Goal: Entertainment & Leisure: Consume media (video, audio)

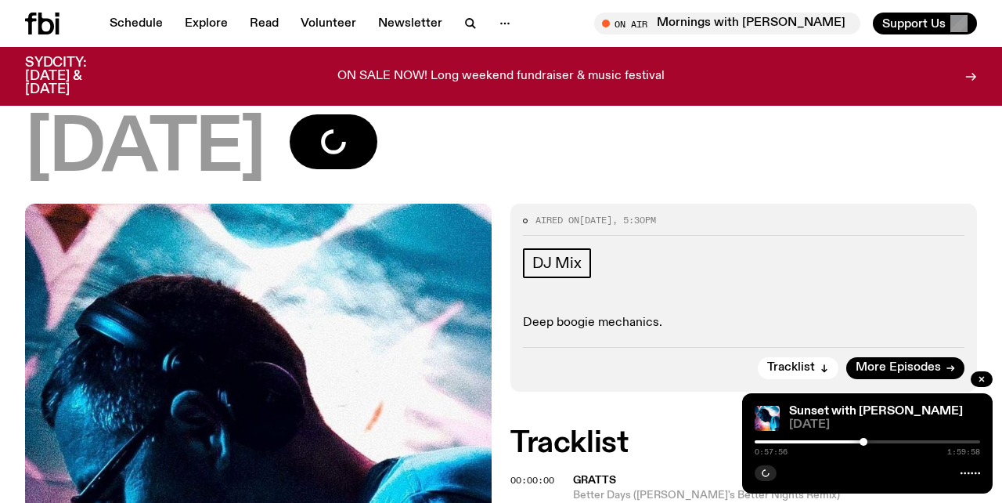
scroll to position [170, 0]
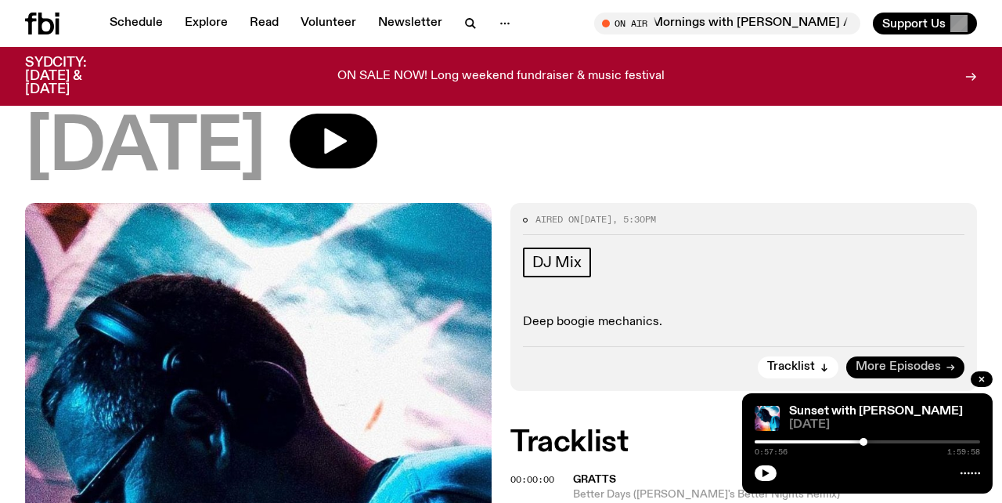
click at [880, 361] on span "More Episodes" at bounding box center [898, 367] width 85 height 12
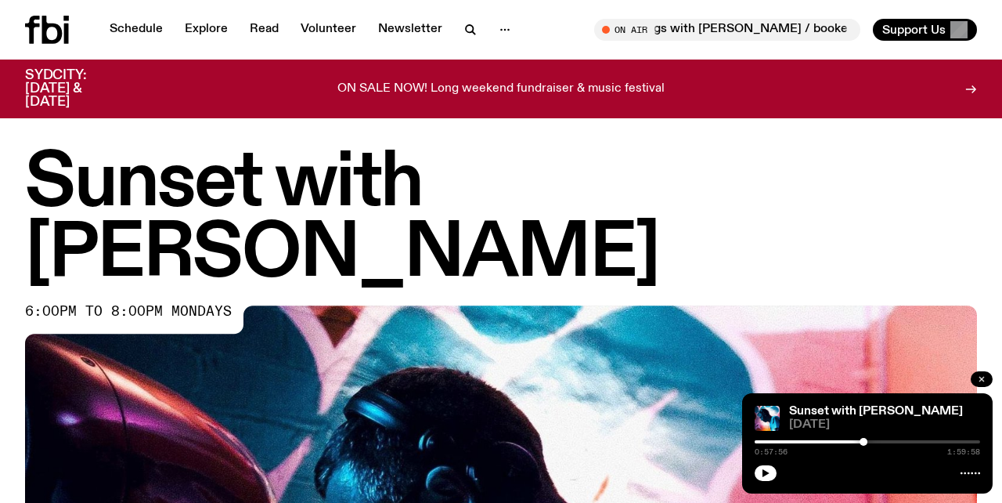
click at [979, 377] on icon "button" at bounding box center [981, 378] width 9 height 9
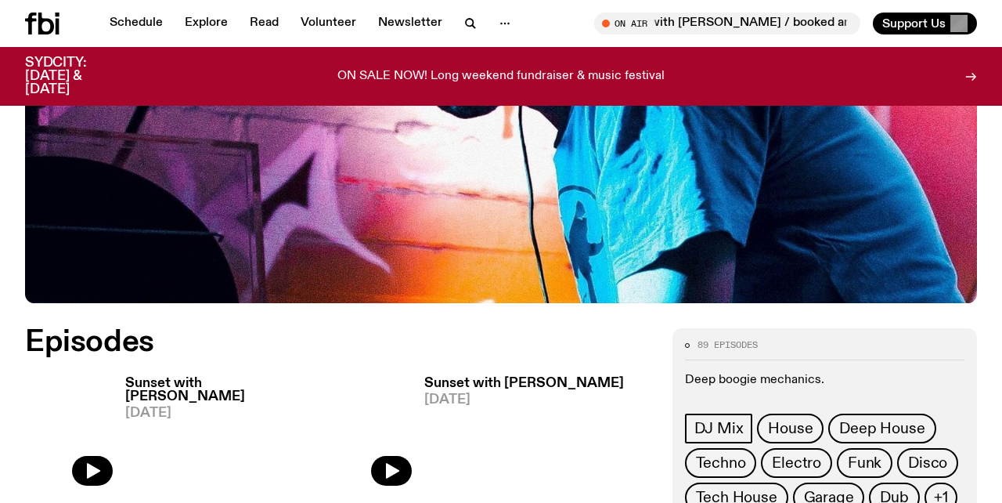
scroll to position [449, 0]
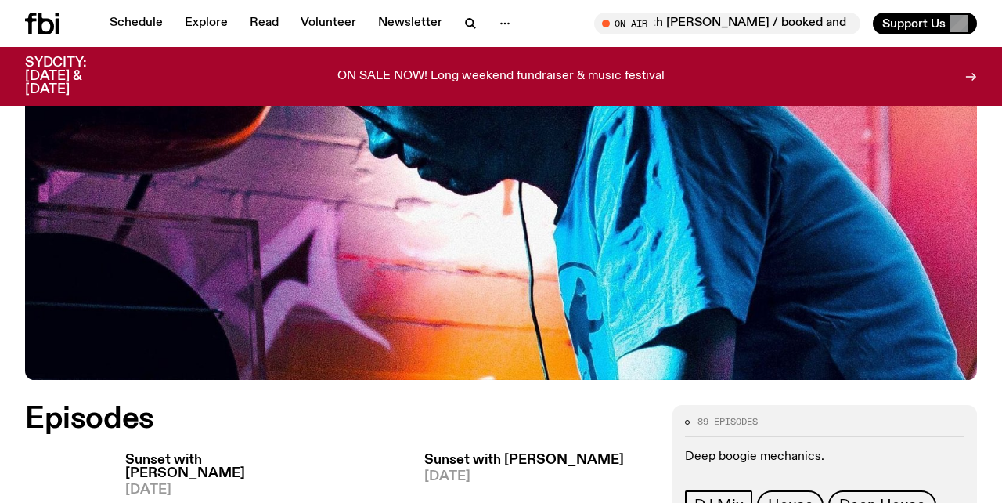
click at [230, 453] on h3 "Sunset with [PERSON_NAME]" at bounding box center [224, 466] width 199 height 27
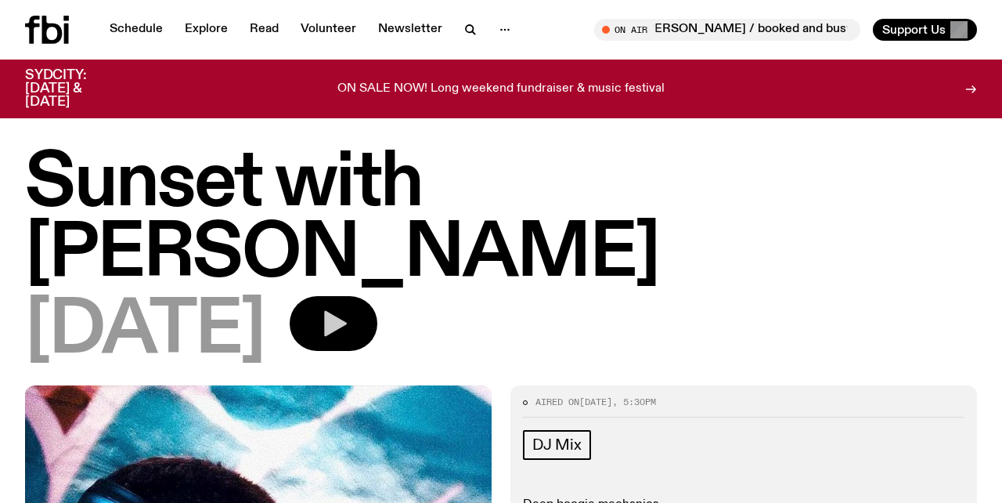
click at [347, 311] on icon "button" at bounding box center [335, 324] width 23 height 26
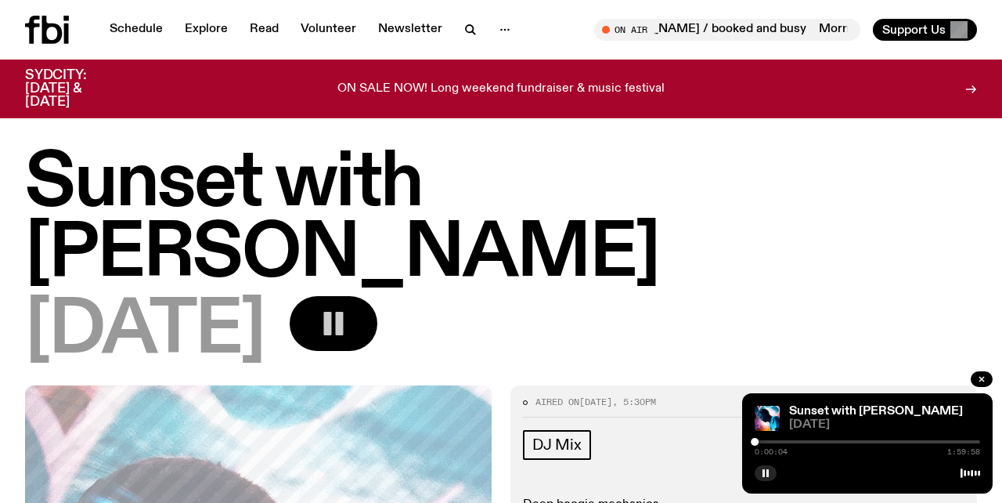
click at [759, 442] on div at bounding box center [867, 441] width 225 height 3
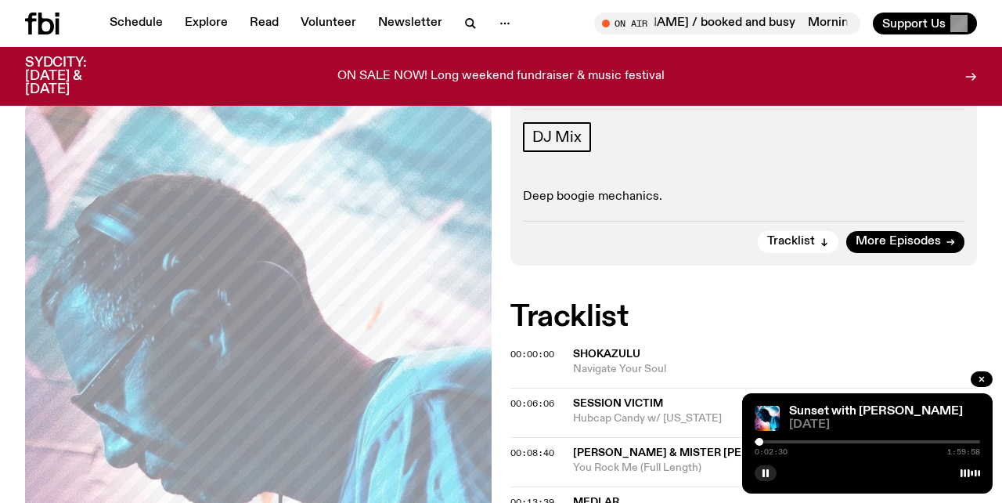
scroll to position [304, 0]
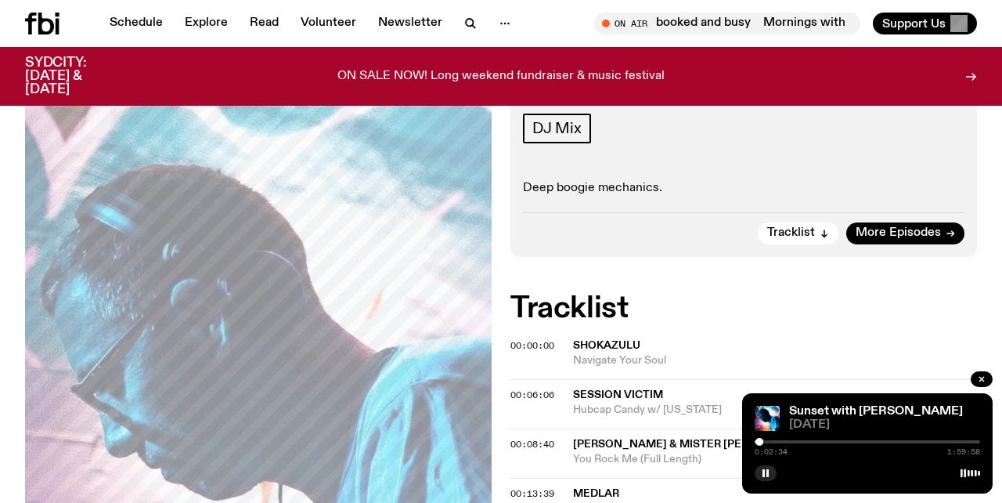
click at [765, 441] on div at bounding box center [867, 441] width 225 height 3
click at [771, 441] on div at bounding box center [867, 441] width 225 height 3
click at [780, 441] on div at bounding box center [867, 441] width 225 height 3
click at [789, 440] on div at bounding box center [867, 441] width 225 height 3
click at [797, 440] on div at bounding box center [867, 441] width 225 height 3
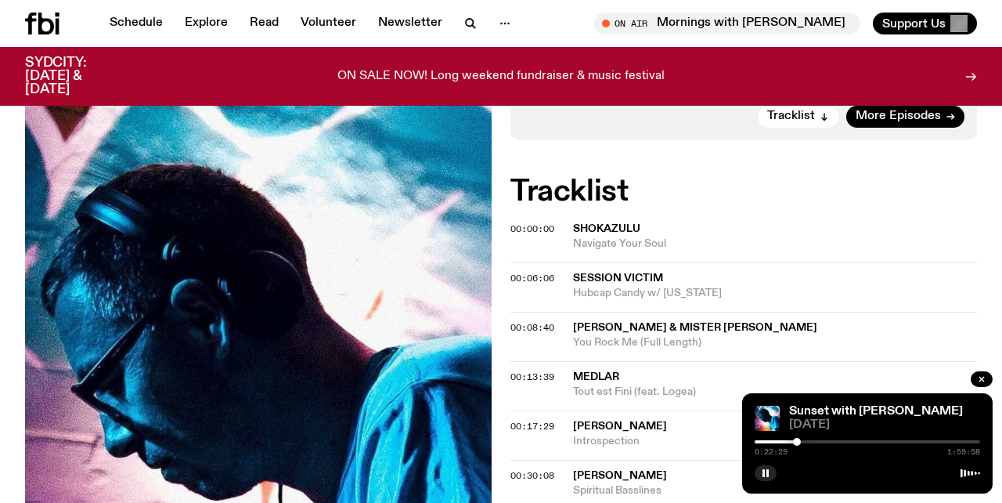
scroll to position [421, 0]
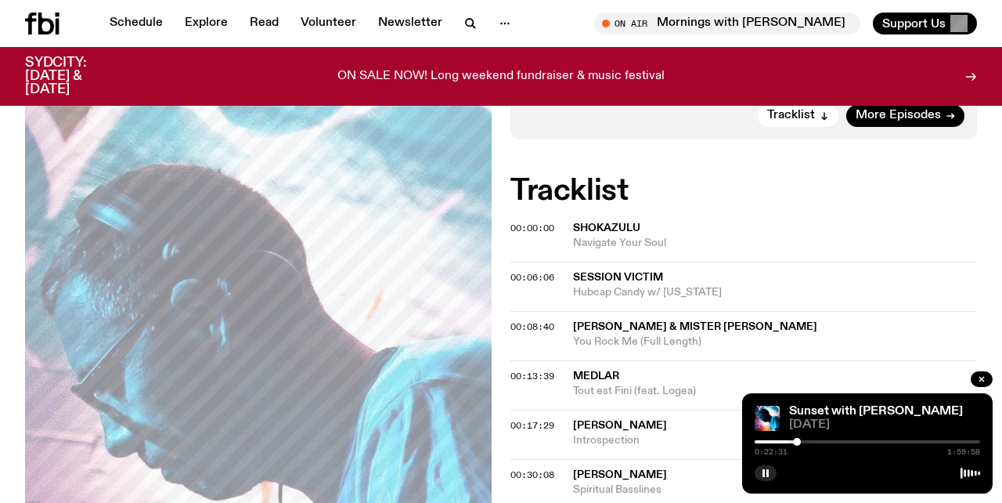
click at [807, 442] on div at bounding box center [867, 441] width 225 height 3
click at [801, 438] on div "0:27:56 1:59:58" at bounding box center [867, 446] width 225 height 19
click at [800, 440] on div at bounding box center [694, 441] width 225 height 3
click at [803, 442] on div at bounding box center [801, 442] width 8 height 8
click at [811, 440] on div at bounding box center [867, 441] width 225 height 3
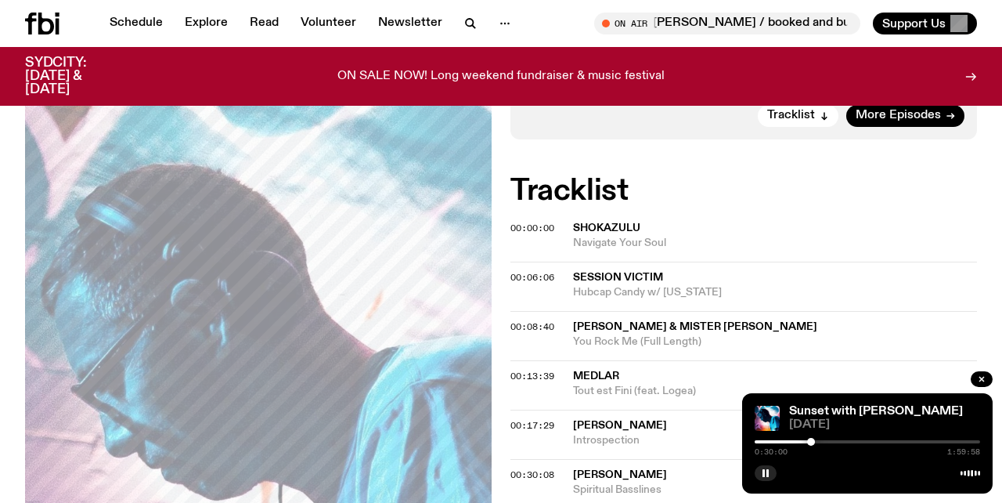
click at [820, 440] on div at bounding box center [867, 441] width 225 height 3
click at [832, 440] on div at bounding box center [867, 441] width 225 height 3
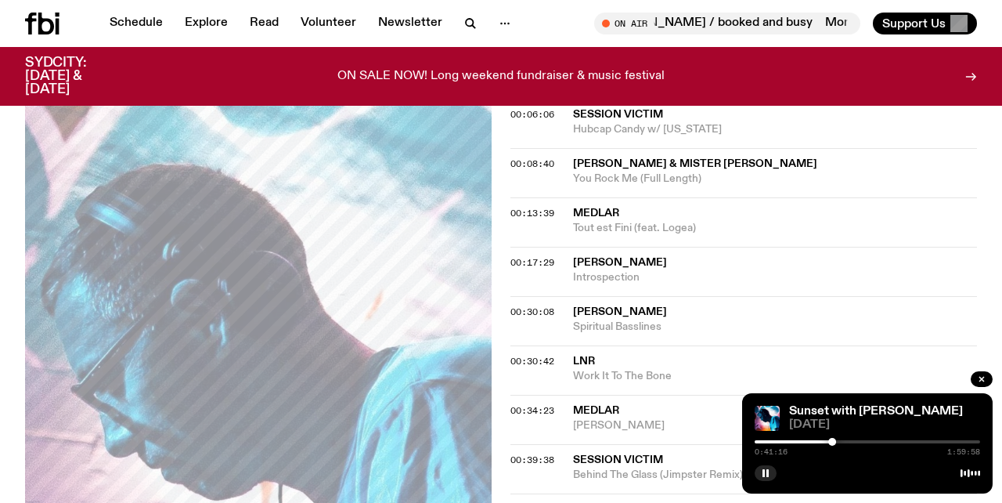
scroll to position [585, 0]
click at [841, 443] on div "0:41:17 1:59:58" at bounding box center [867, 446] width 225 height 19
click at [844, 441] on div at bounding box center [867, 441] width 225 height 3
click at [853, 441] on div at bounding box center [867, 441] width 225 height 3
click at [845, 442] on div at bounding box center [740, 441] width 225 height 3
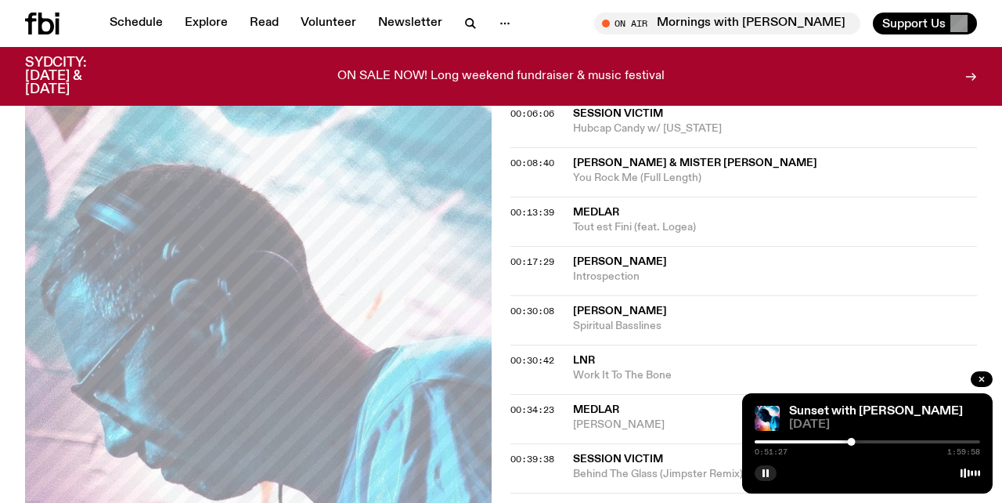
click at [854, 442] on div at bounding box center [852, 442] width 8 height 8
click at [857, 442] on div at bounding box center [854, 442] width 8 height 8
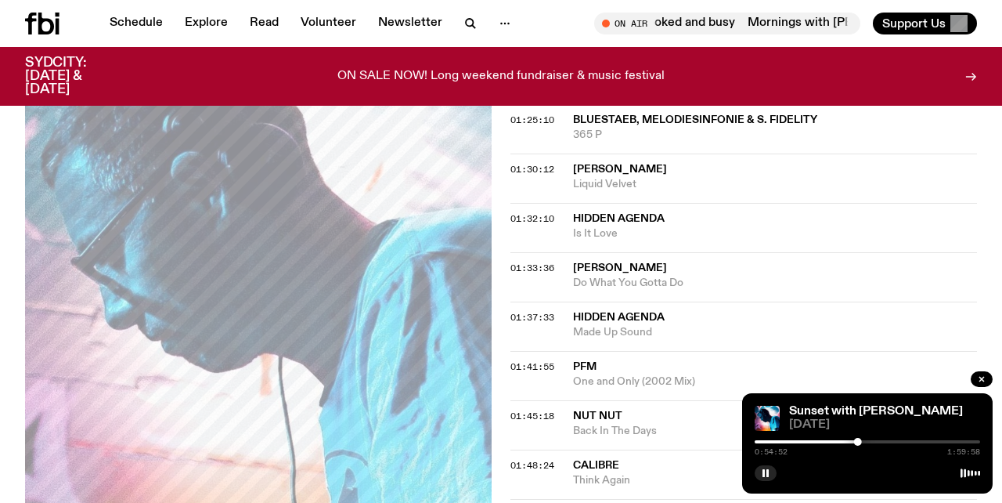
scroll to position [1473, 0]
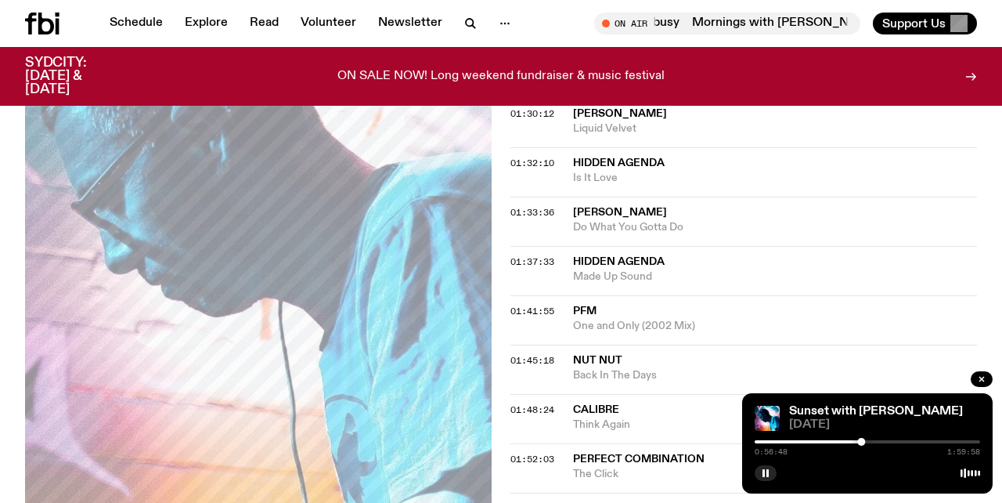
click at [864, 441] on div at bounding box center [861, 442] width 8 height 8
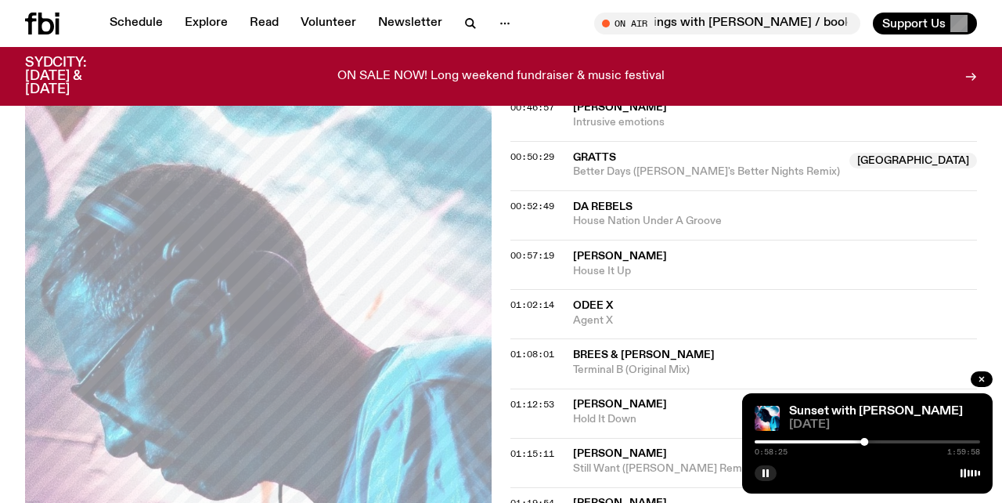
scroll to position [982, 0]
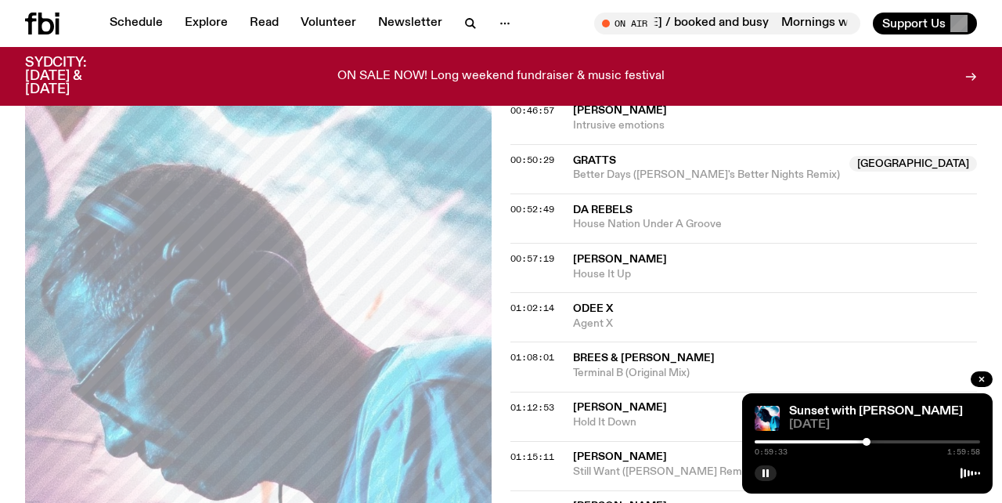
click at [871, 440] on div at bounding box center [867, 441] width 225 height 3
click at [875, 441] on div at bounding box center [867, 441] width 225 height 3
click at [880, 441] on div at bounding box center [867, 441] width 225 height 3
click at [881, 441] on div at bounding box center [880, 442] width 8 height 8
click at [885, 441] on div at bounding box center [882, 442] width 8 height 8
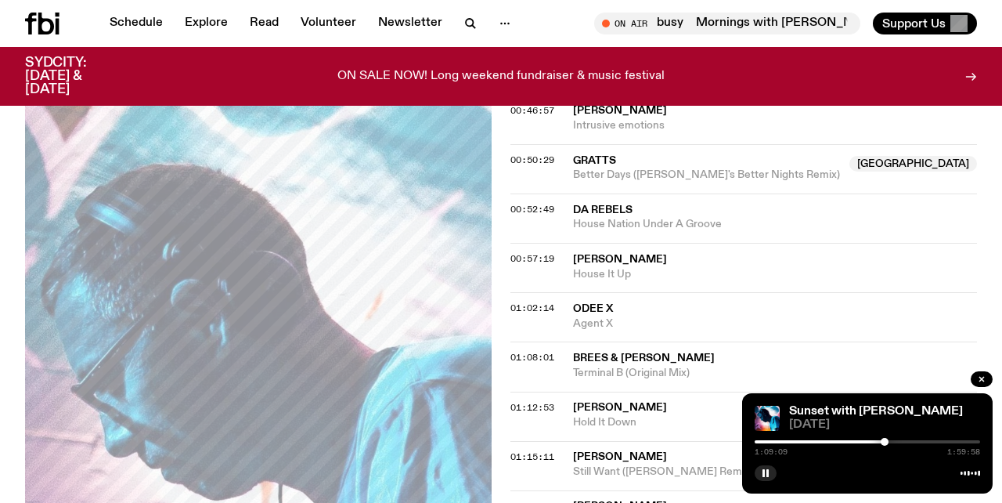
click at [889, 441] on div at bounding box center [867, 441] width 225 height 3
click at [890, 441] on div at bounding box center [889, 442] width 8 height 8
click at [893, 441] on div at bounding box center [890, 442] width 8 height 8
